Goal: Task Accomplishment & Management: Manage account settings

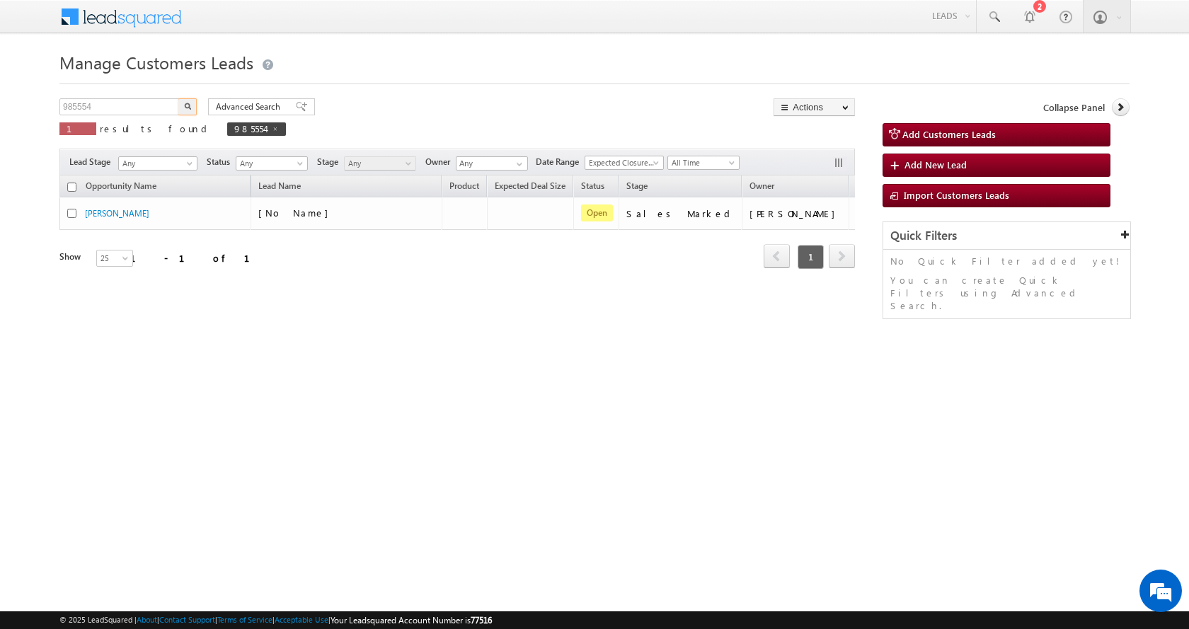
click at [79, 104] on input "985554" at bounding box center [119, 106] width 121 height 17
type input "985133"
click at [178, 98] on button "button" at bounding box center [187, 106] width 18 height 17
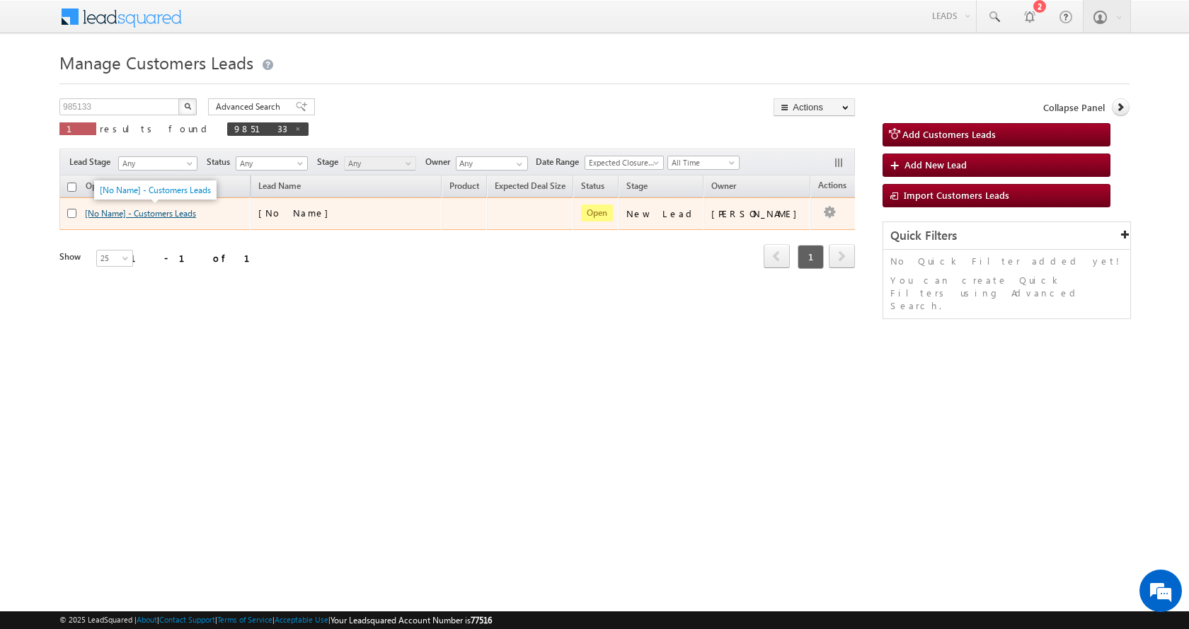
click at [149, 212] on link "[No Name] - Customers Leads" at bounding box center [140, 213] width 111 height 11
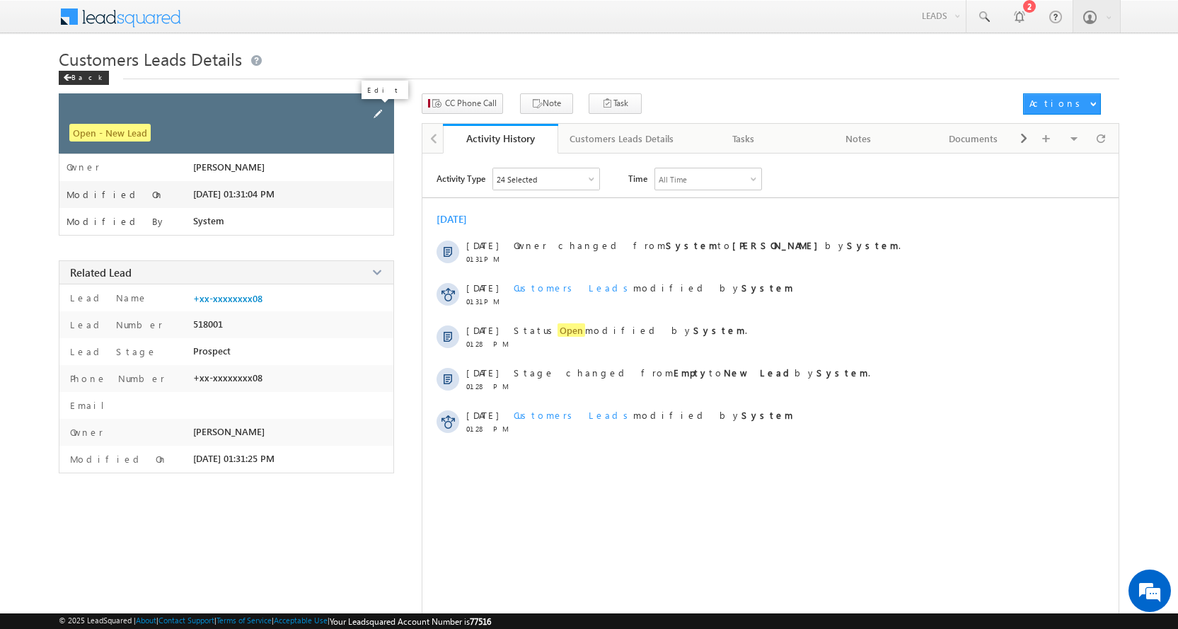
click at [372, 113] on span at bounding box center [378, 114] width 16 height 16
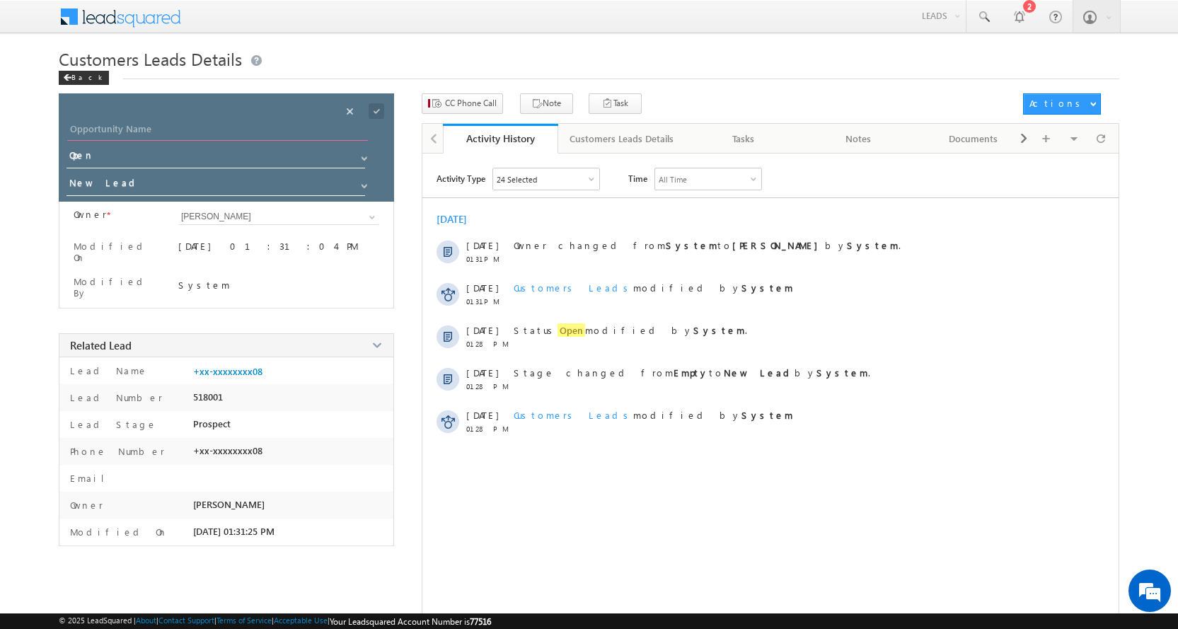
click at [131, 129] on input "Opportunity Name" at bounding box center [217, 131] width 301 height 20
paste input "RAMA SHAMBHUJI SAWARBANDHE"
type input "RAMA SHAMBHUJI SAWARBANDHE"
click at [367, 182] on span at bounding box center [364, 185] width 11 height 11
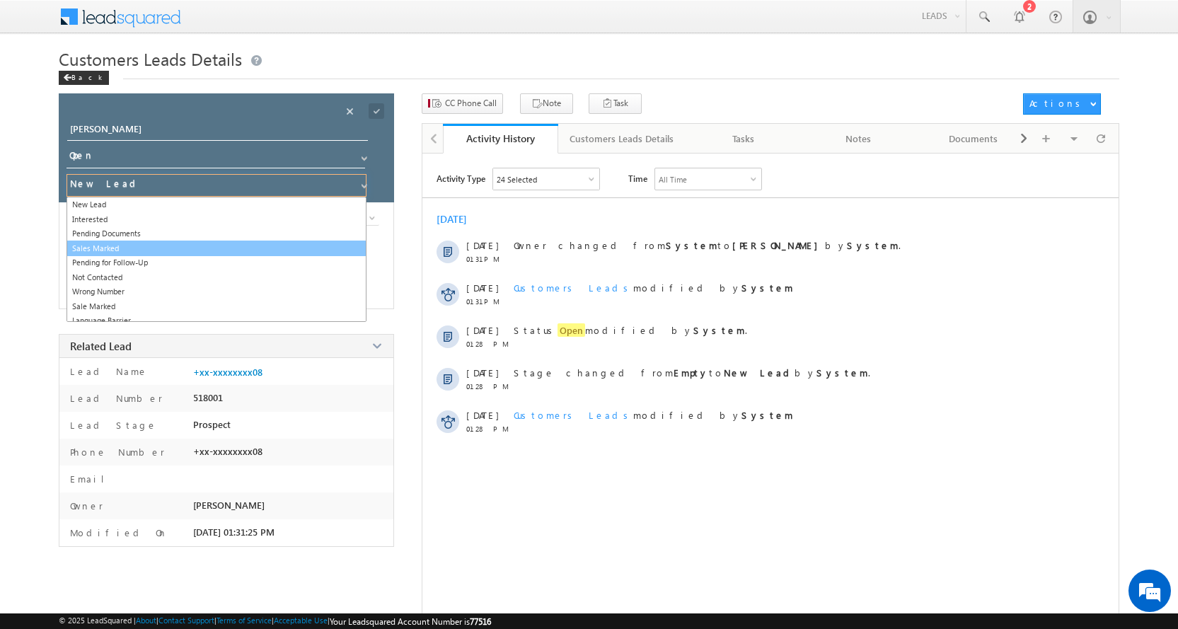
click at [113, 246] on link "Sales Marked" at bounding box center [217, 249] width 300 height 16
type input "Sales Marked"
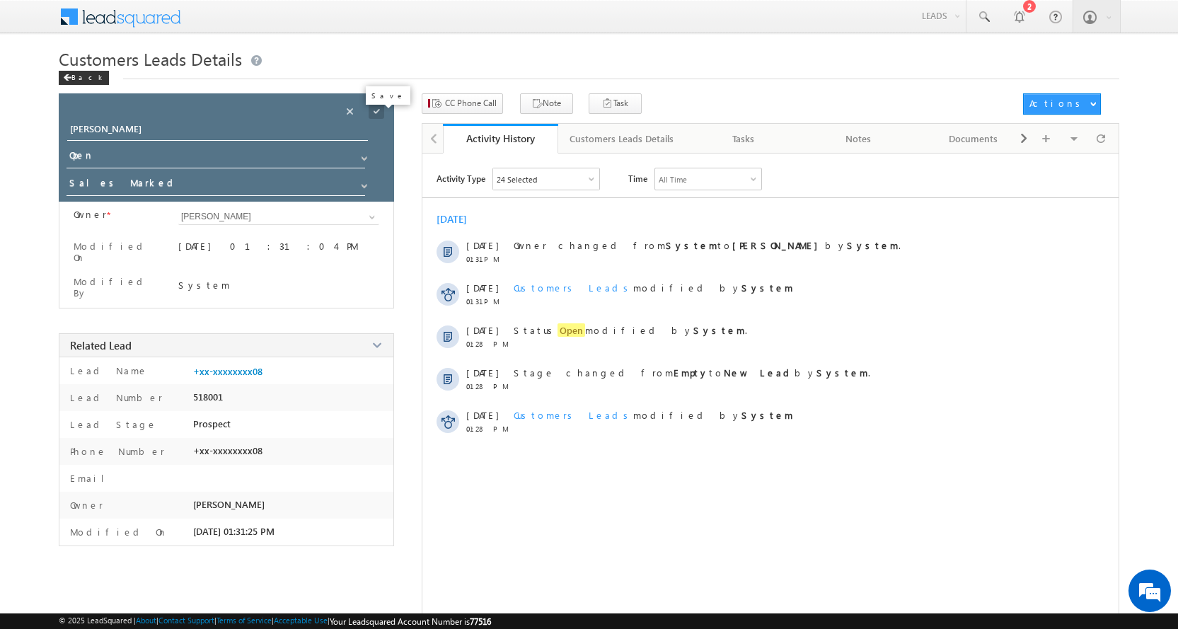
click at [380, 113] on span at bounding box center [377, 111] width 16 height 16
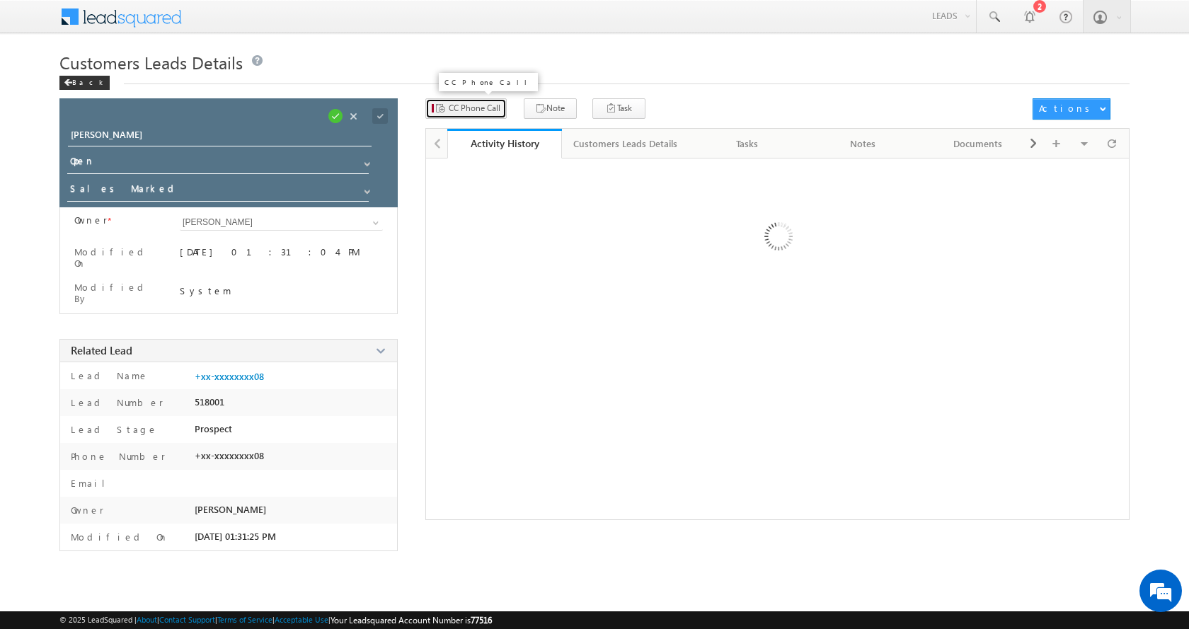
click at [493, 114] on span "CC Phone Call" at bounding box center [475, 108] width 52 height 13
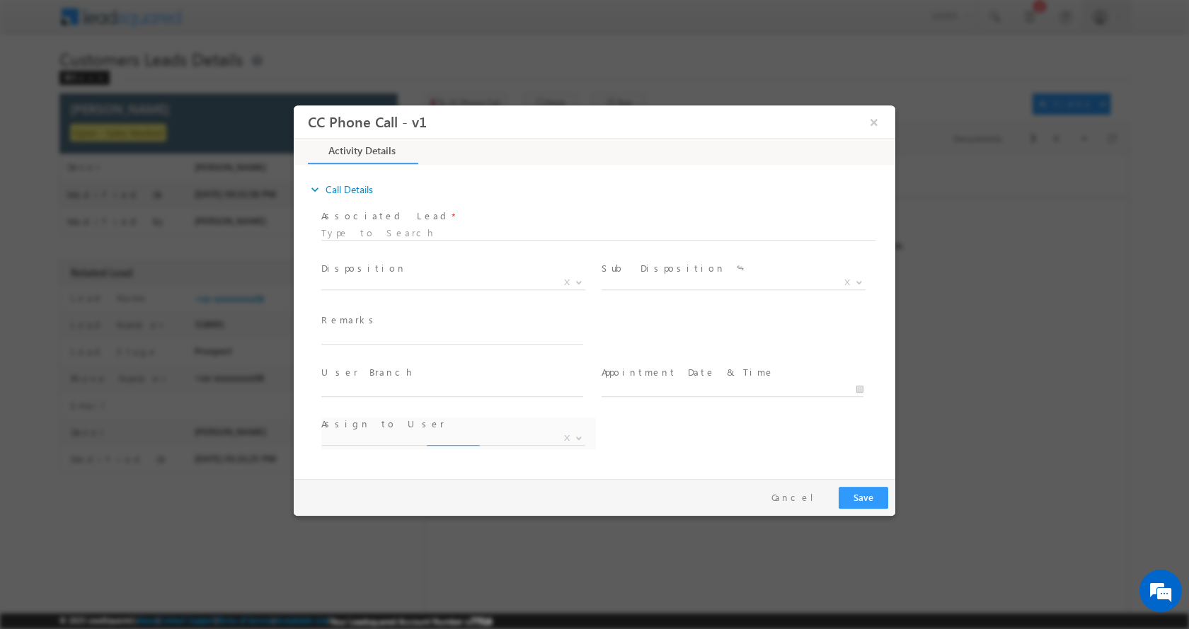
select select "kamlesh.dhakate@sgrlimited.in"
click at [348, 335] on input "text" at bounding box center [452, 337] width 262 height 14
paste input "RAMA SHAMBHUJI SAWARBANDHE-9423672008-FLAT PURCHASE-DOWN PAYMENT-5 L-PV-36 L-LO…"
type input "RAMA SHAMBHUJI SAWARBANDHE-9423672008-FLAT PURCHASE-DOWN PAYMENT-5 L-PV-36 L-LO…"
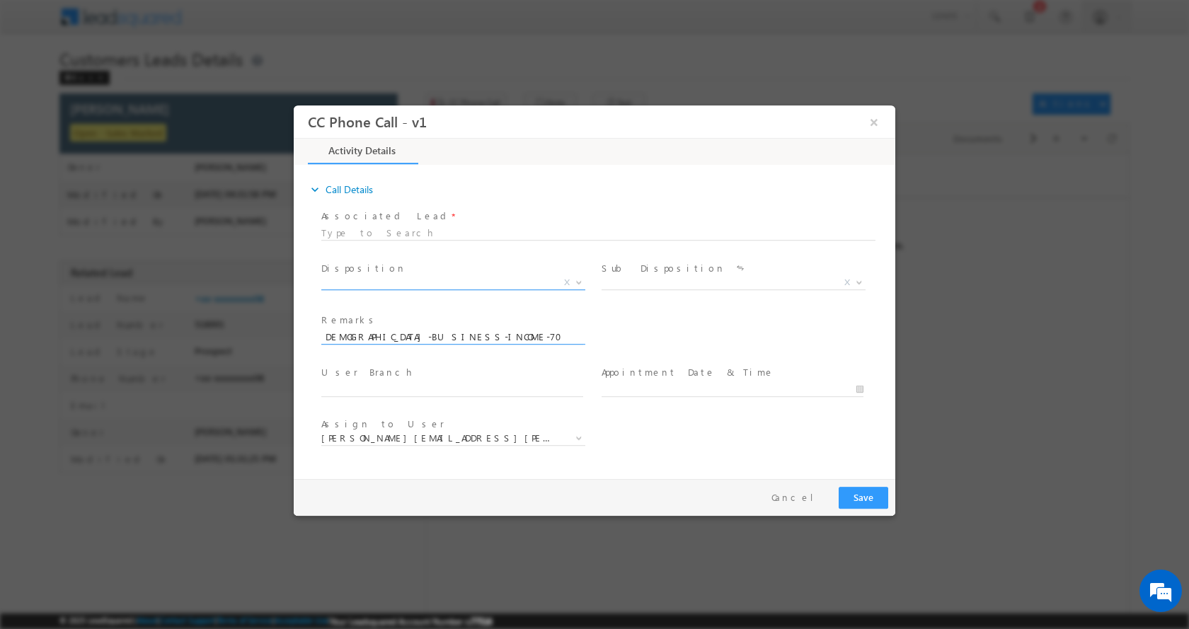
click at [581, 279] on b at bounding box center [579, 281] width 8 height 5
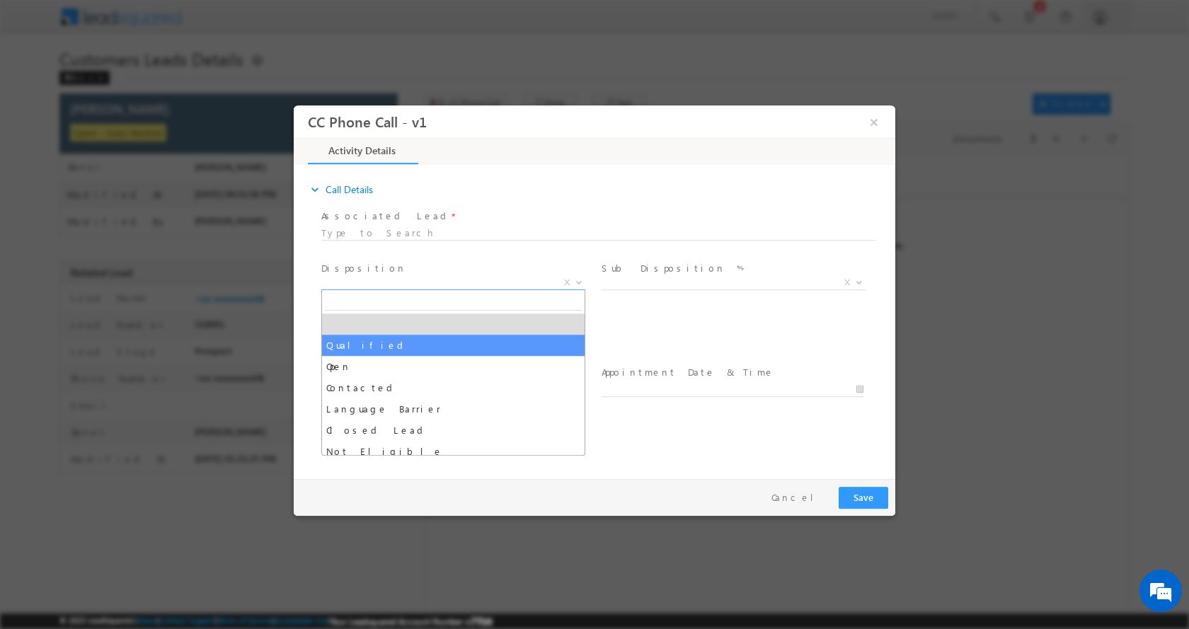
select select "Qualified"
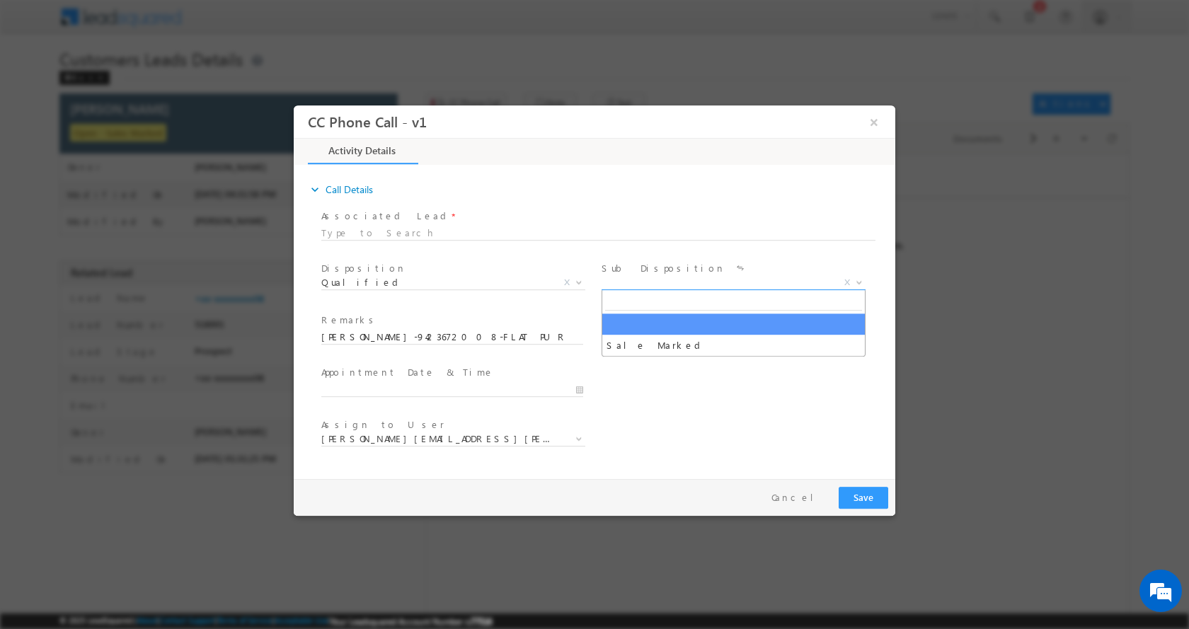
click at [860, 280] on b at bounding box center [859, 281] width 8 height 5
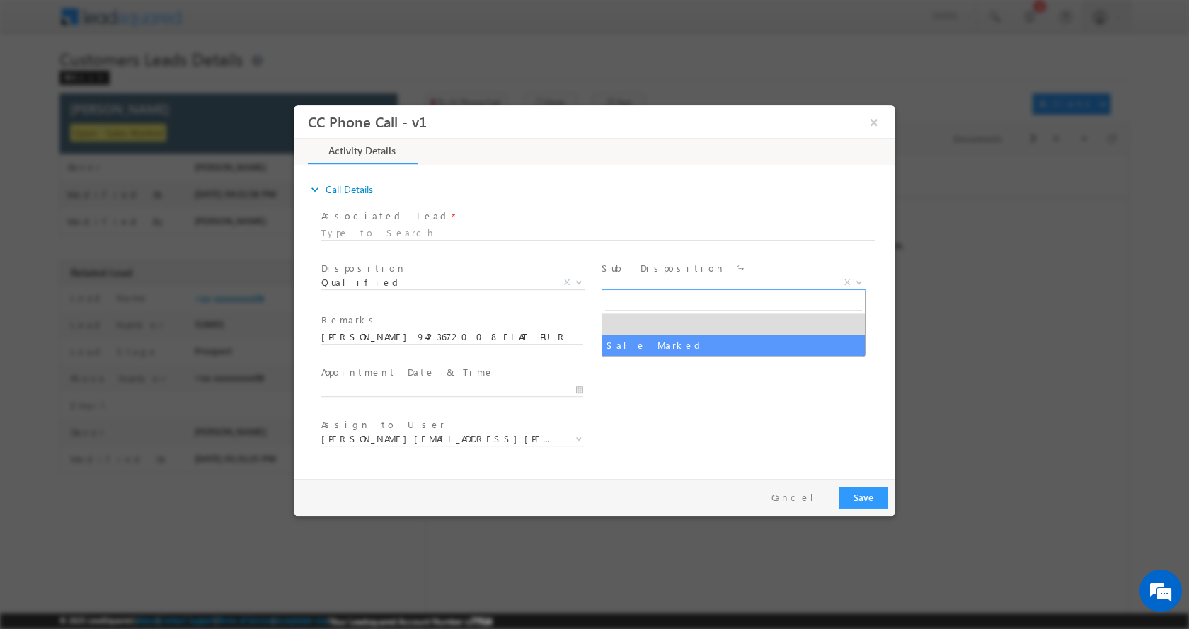
select select "Sale Marked"
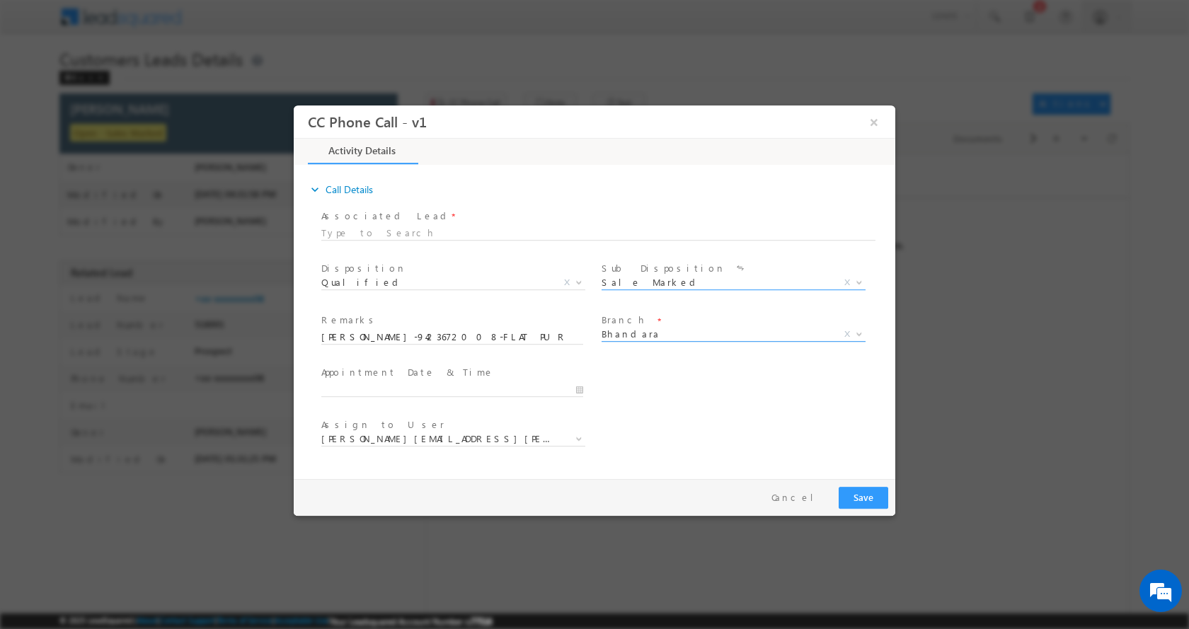
click at [858, 331] on b at bounding box center [859, 332] width 8 height 5
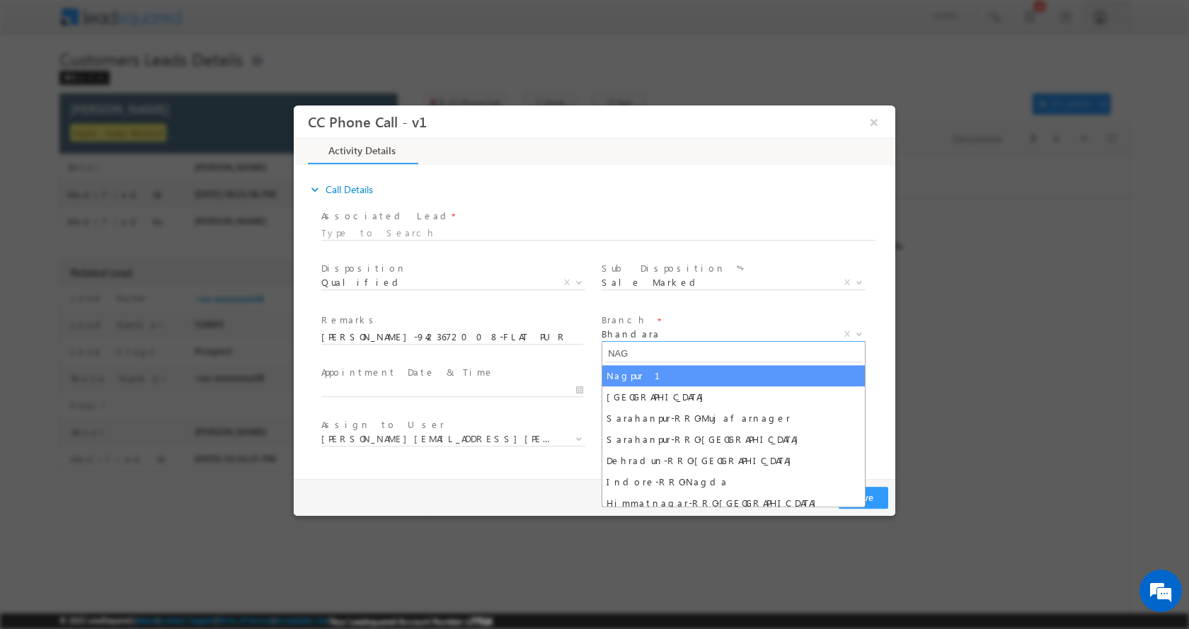
type input "NAG"
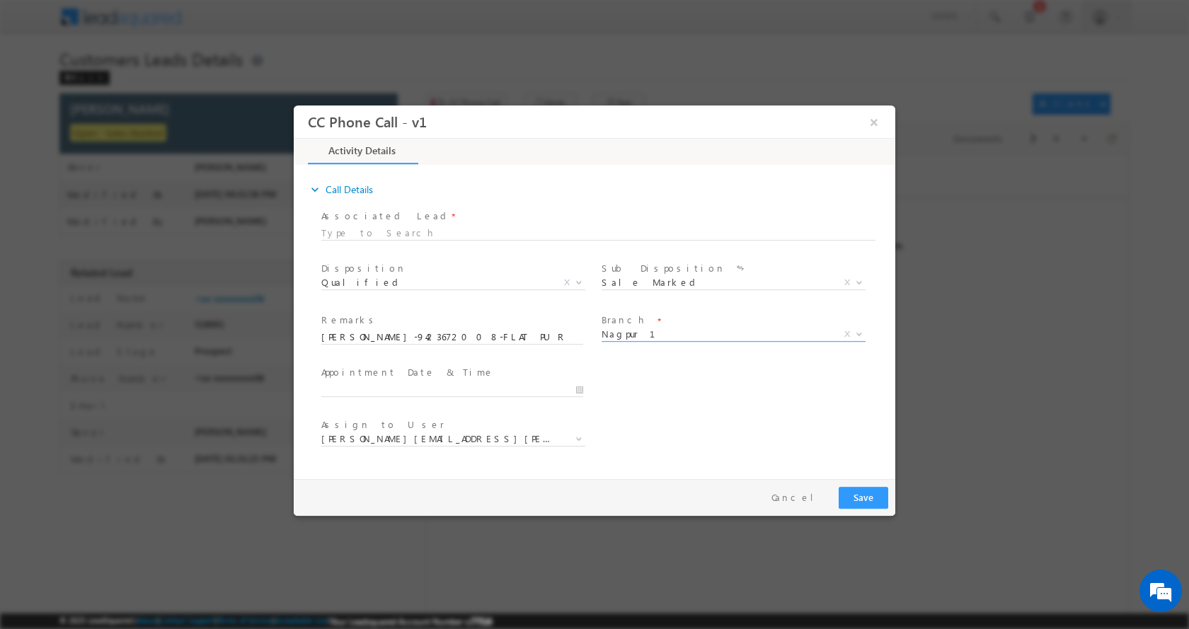
select select "Nagpur 1"
type input "10/11/2025 4:27 PM"
click at [582, 390] on input "10/11/2025 4:27 PM" at bounding box center [452, 389] width 262 height 14
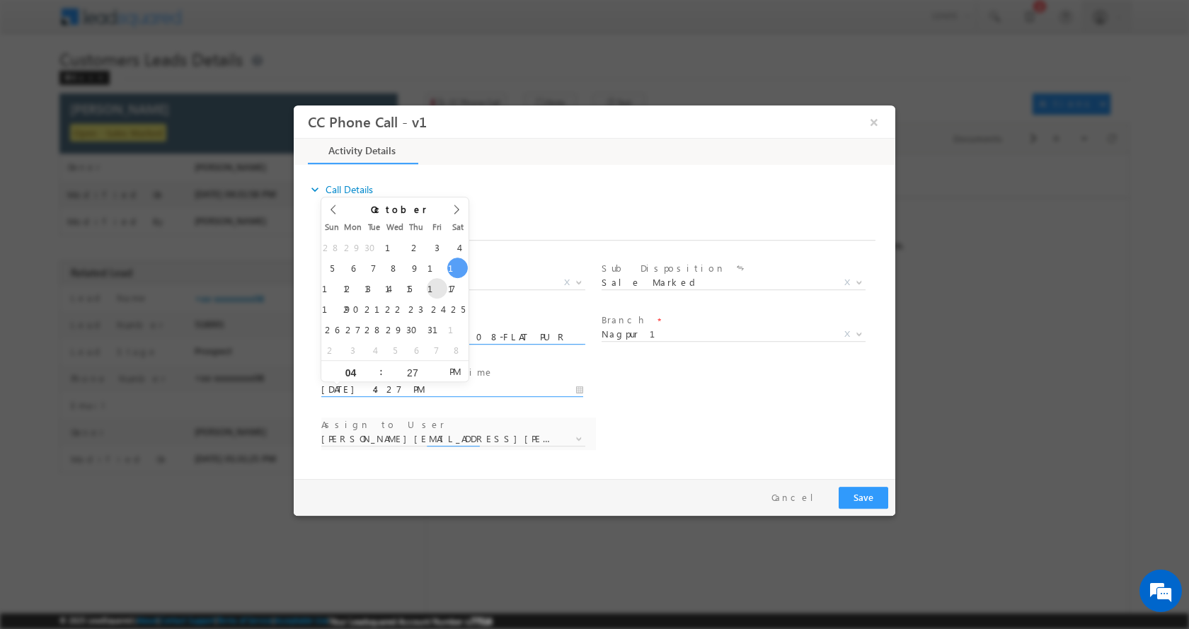
select select "anil.shewade@sgrlimited.in"
type input "10/13/2025 4:27 PM"
click at [861, 490] on button "Save" at bounding box center [863, 497] width 50 height 22
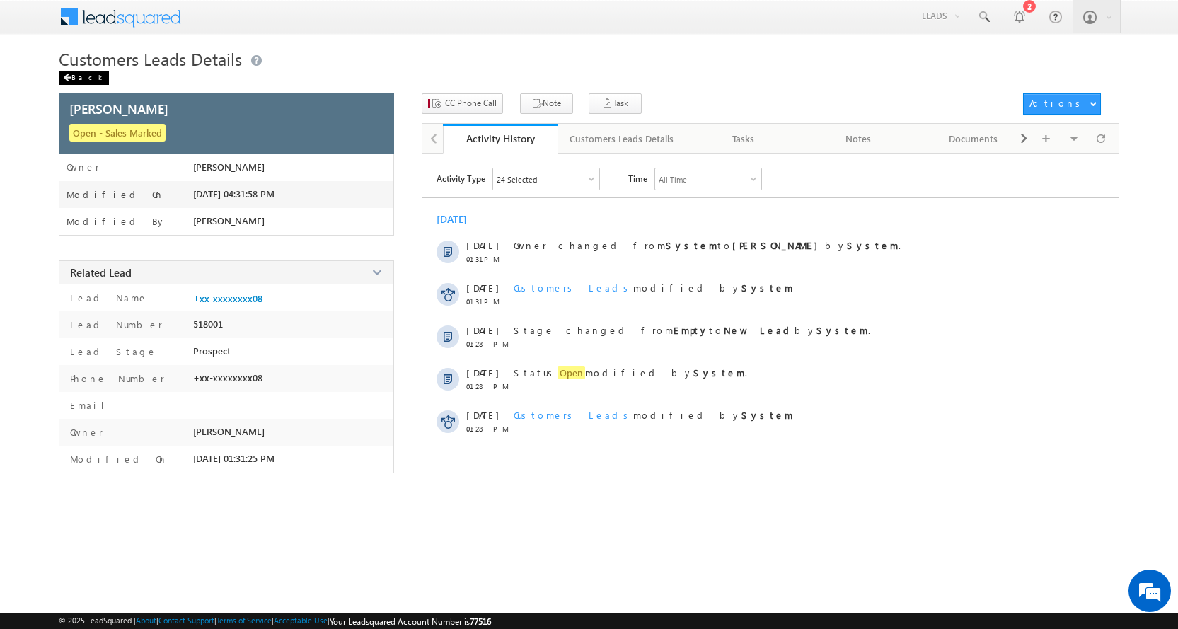
click at [69, 80] on span at bounding box center [67, 77] width 8 height 7
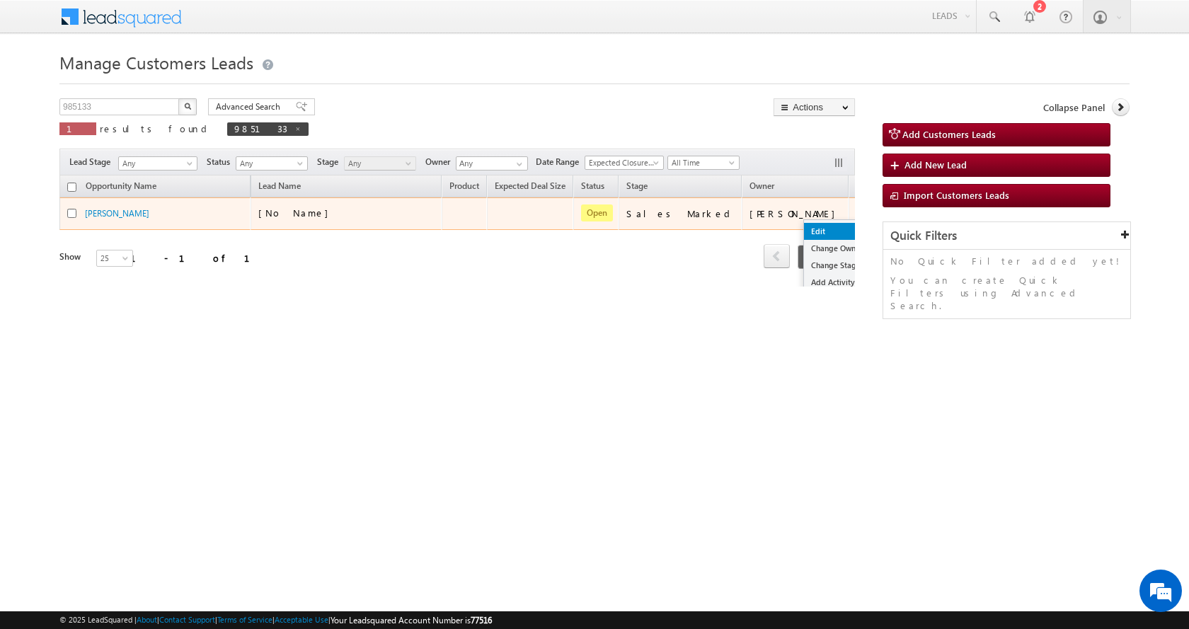
click at [804, 229] on link "Edit" at bounding box center [839, 231] width 71 height 17
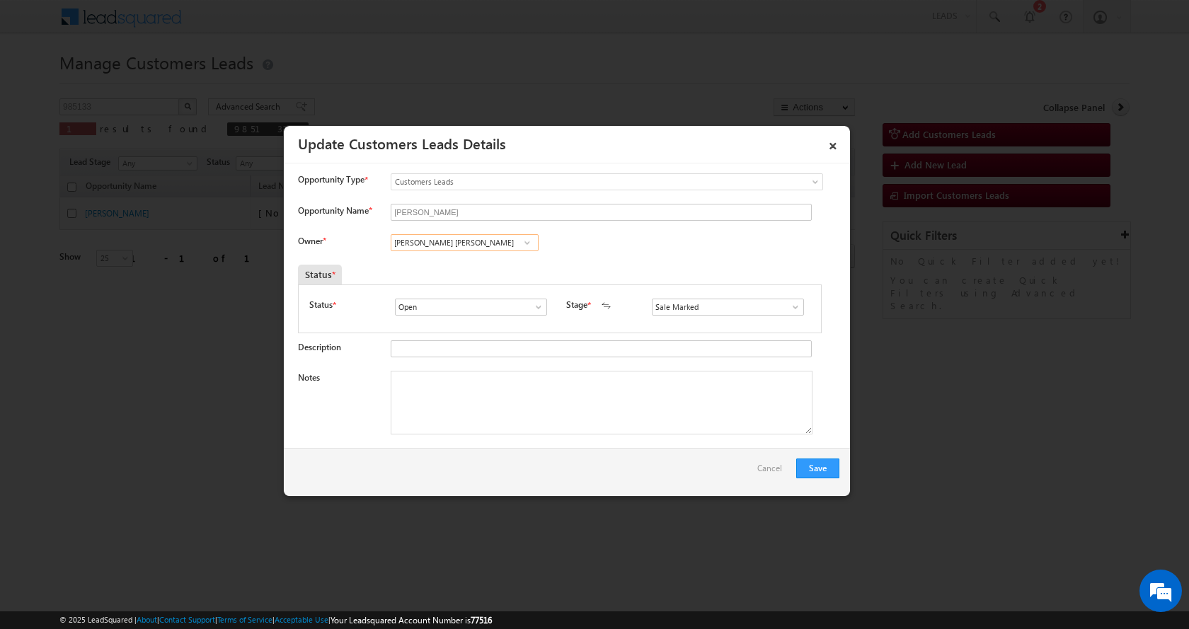
click at [463, 238] on input "Anil Ruprao Shewade" at bounding box center [465, 242] width 148 height 17
paste input "shish Kailash Bhati"
click at [489, 266] on span "ashish.bhati@sgrlimited.in" at bounding box center [459, 270] width 127 height 11
type input "Ashish Kailash Bhati"
click at [508, 410] on textarea "Notes" at bounding box center [602, 403] width 422 height 64
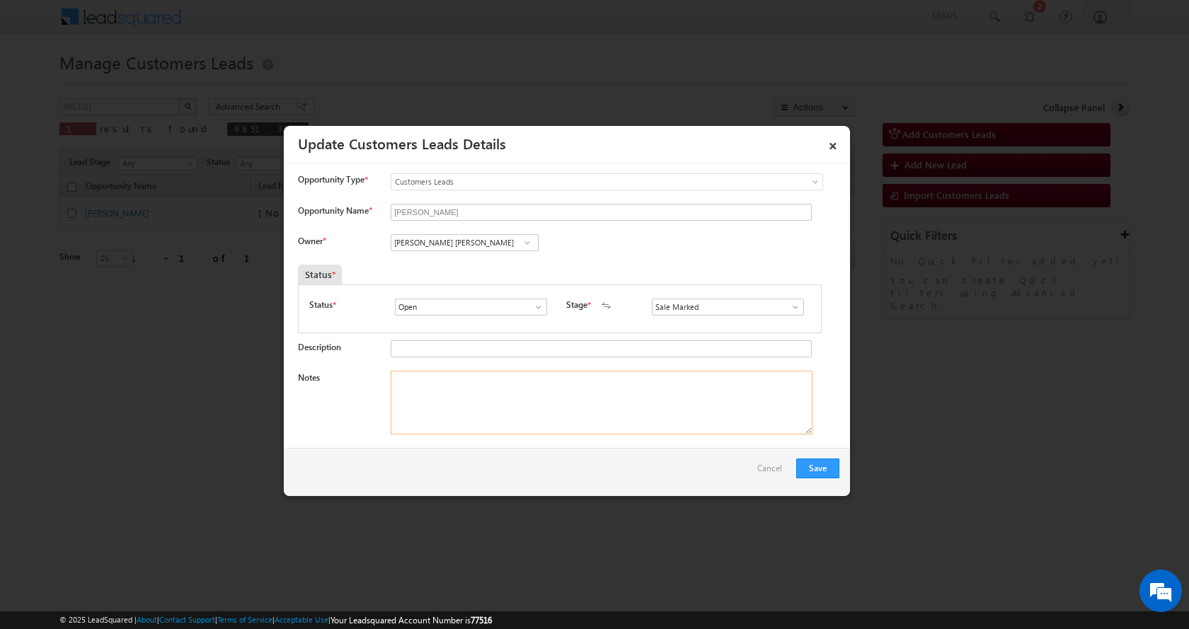
click at [440, 407] on textarea "Notes" at bounding box center [602, 403] width 422 height 64
paste textarea "RAMA SHAMBHUJI SAWARBANDHE-9423672008-FLAT PURCHASE-DOWN PAYMENT-5 L-PV-36 L-LO…"
type textarea "RAMA SHAMBHUJI SAWARBANDHE-9423672008-FLAT PURCHASE-DOWN PAYMENT-5 L-PV-36 L-LO…"
click at [815, 465] on button "Save" at bounding box center [817, 469] width 43 height 20
